Goal: Check status: Check status

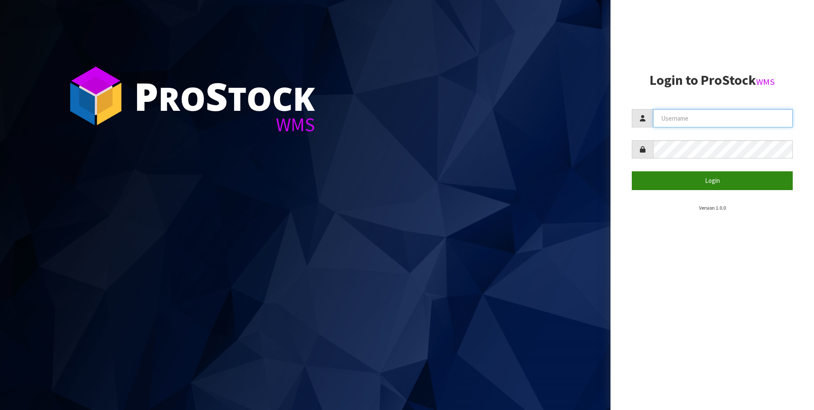
type input "[PERSON_NAME]"
click at [687, 184] on button "Login" at bounding box center [712, 180] width 161 height 18
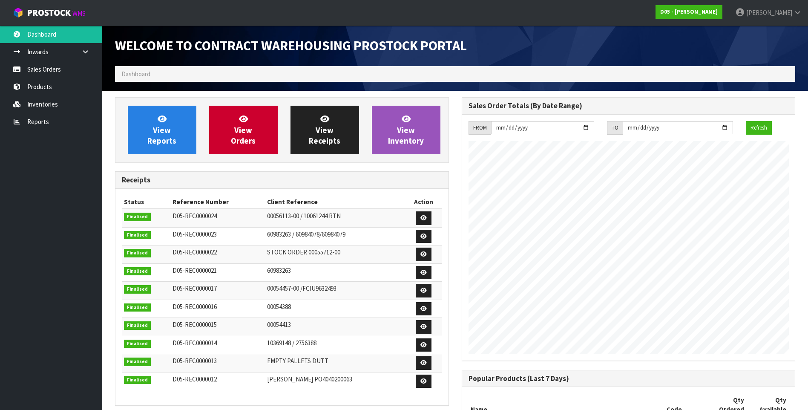
scroll to position [390, 346]
click at [57, 70] on link "Sales Orders" at bounding box center [51, 68] width 102 height 17
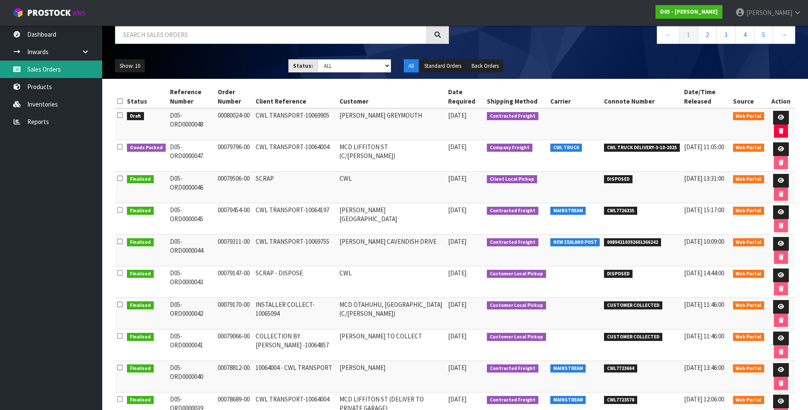
scroll to position [85, 0]
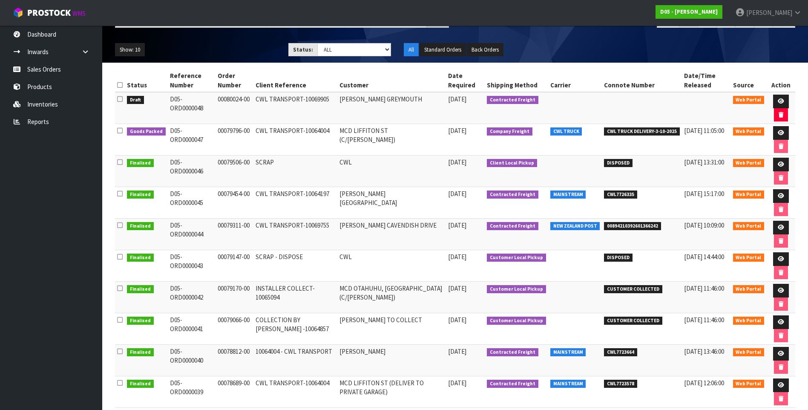
click at [310, 327] on td "COLLECTION BY [PERSON_NAME] -10064857" at bounding box center [295, 329] width 84 height 32
click at [396, 326] on td "[PERSON_NAME] TO COLLECT" at bounding box center [391, 329] width 109 height 32
drag, startPoint x: 213, startPoint y: 319, endPoint x: 167, endPoint y: 319, distance: 46.8
click at [168, 319] on td "D05-ORD0000041" at bounding box center [192, 329] width 48 height 32
copy td "D05-ORD0000041"
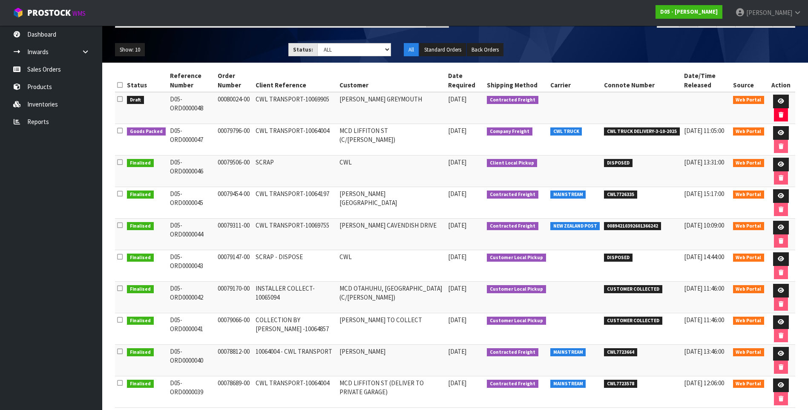
click at [245, 296] on td "00079170-00" at bounding box center [234, 298] width 37 height 32
click at [210, 289] on td "D05-ORD0000042" at bounding box center [192, 298] width 48 height 32
drag, startPoint x: 212, startPoint y: 287, endPoint x: 165, endPoint y: 291, distance: 47.0
click at [168, 291] on td "D05-ORD0000042" at bounding box center [192, 298] width 48 height 32
drag, startPoint x: 165, startPoint y: 291, endPoint x: 175, endPoint y: 290, distance: 10.3
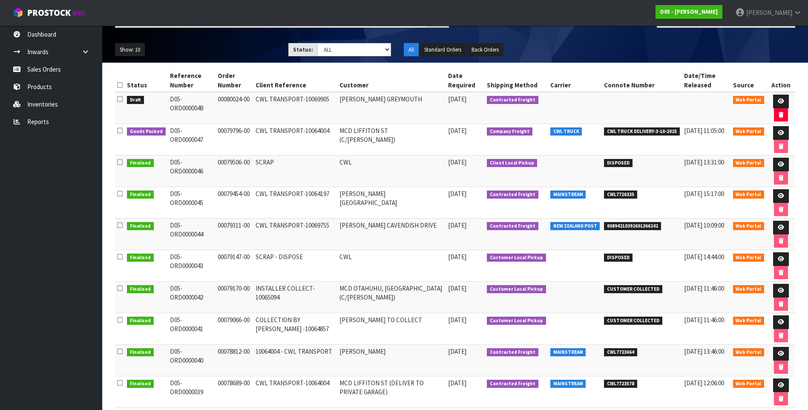
copy td "D05-ORD0000042"
click at [296, 204] on td "CWL TRANSPORT-10064197" at bounding box center [295, 203] width 84 height 32
click at [250, 200] on td "00079454-00" at bounding box center [234, 203] width 37 height 32
click at [213, 131] on td "D05-ORD0000047" at bounding box center [192, 140] width 48 height 32
drag, startPoint x: 213, startPoint y: 131, endPoint x: 167, endPoint y: 139, distance: 45.9
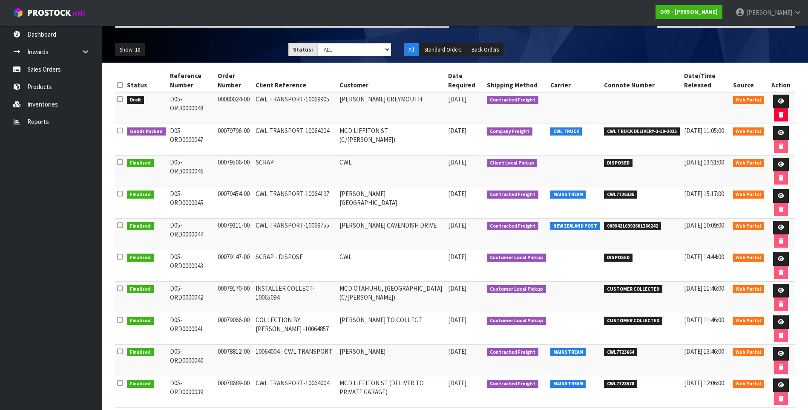
click at [168, 139] on td "D05-ORD0000047" at bounding box center [192, 140] width 48 height 32
drag, startPoint x: 167, startPoint y: 139, endPoint x: 209, endPoint y: 198, distance: 71.8
click at [209, 198] on td "D05-ORD0000045" at bounding box center [192, 203] width 48 height 32
drag, startPoint x: 213, startPoint y: 192, endPoint x: 168, endPoint y: 198, distance: 45.5
click at [168, 198] on td "D05-ORD0000045" at bounding box center [192, 203] width 48 height 32
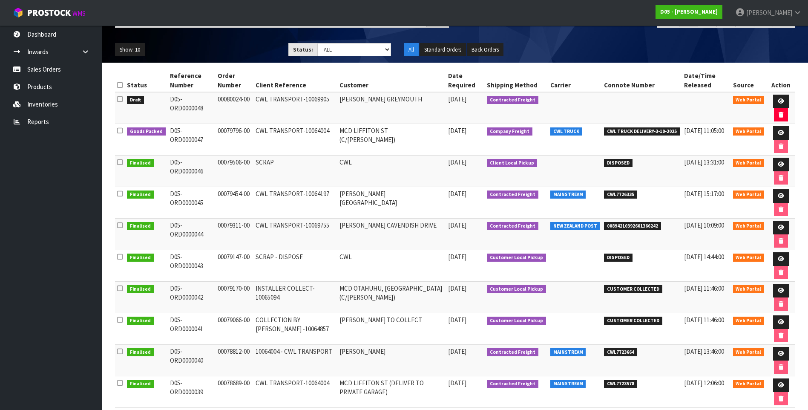
drag, startPoint x: 168, startPoint y: 198, endPoint x: 174, endPoint y: 195, distance: 6.9
copy td "D05-ORD0000045"
click at [232, 163] on td "00079506-00" at bounding box center [234, 171] width 37 height 32
click at [320, 163] on td "SCRAP" at bounding box center [295, 171] width 84 height 32
click at [783, 162] on link at bounding box center [781, 165] width 16 height 14
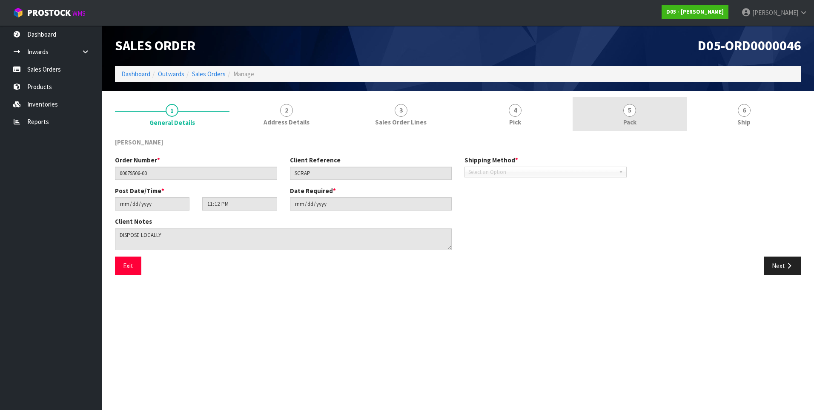
click at [630, 113] on span "5" at bounding box center [630, 110] width 13 height 13
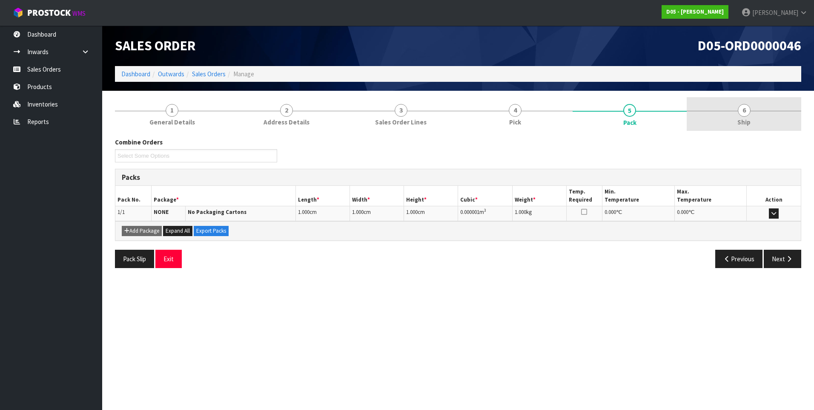
click at [741, 112] on span "6" at bounding box center [744, 110] width 13 height 13
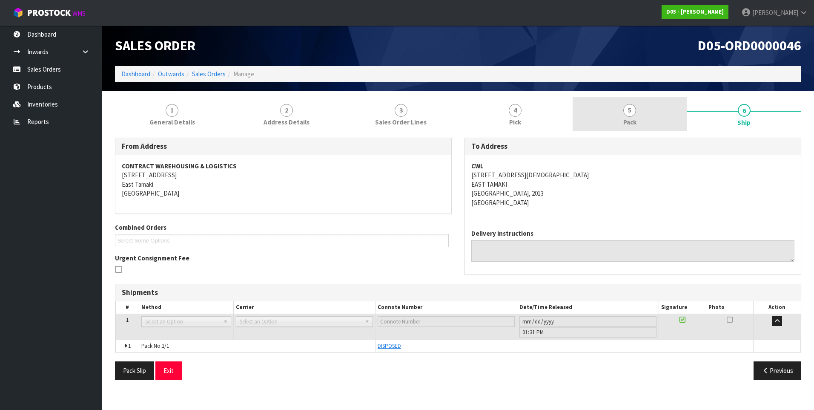
click at [626, 110] on span "5" at bounding box center [630, 110] width 13 height 13
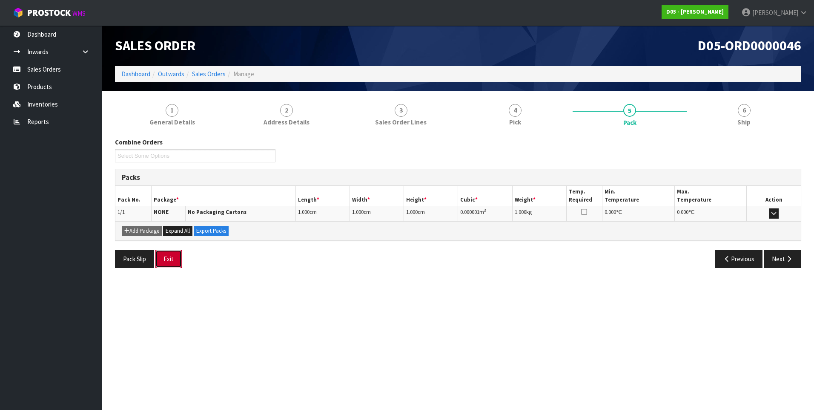
click at [168, 260] on button "Exit" at bounding box center [168, 259] width 26 height 18
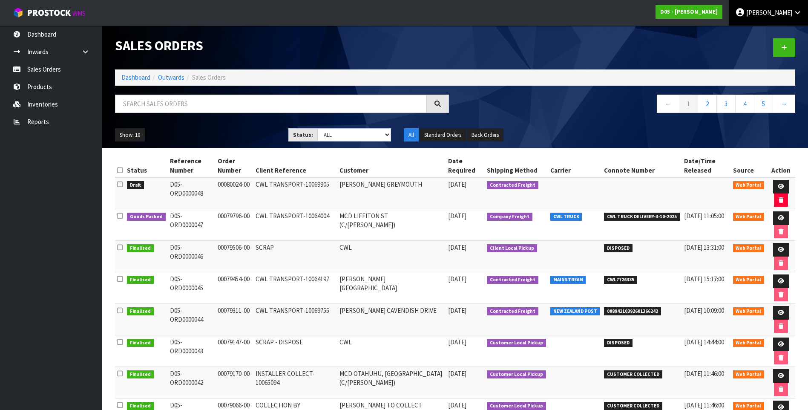
click at [782, 12] on span "[PERSON_NAME]" at bounding box center [769, 13] width 46 height 8
drag, startPoint x: 761, startPoint y: 34, endPoint x: 767, endPoint y: 29, distance: 8.2
click at [762, 34] on link "Logout" at bounding box center [773, 33] width 67 height 11
